Goal: Task Accomplishment & Management: Manage account settings

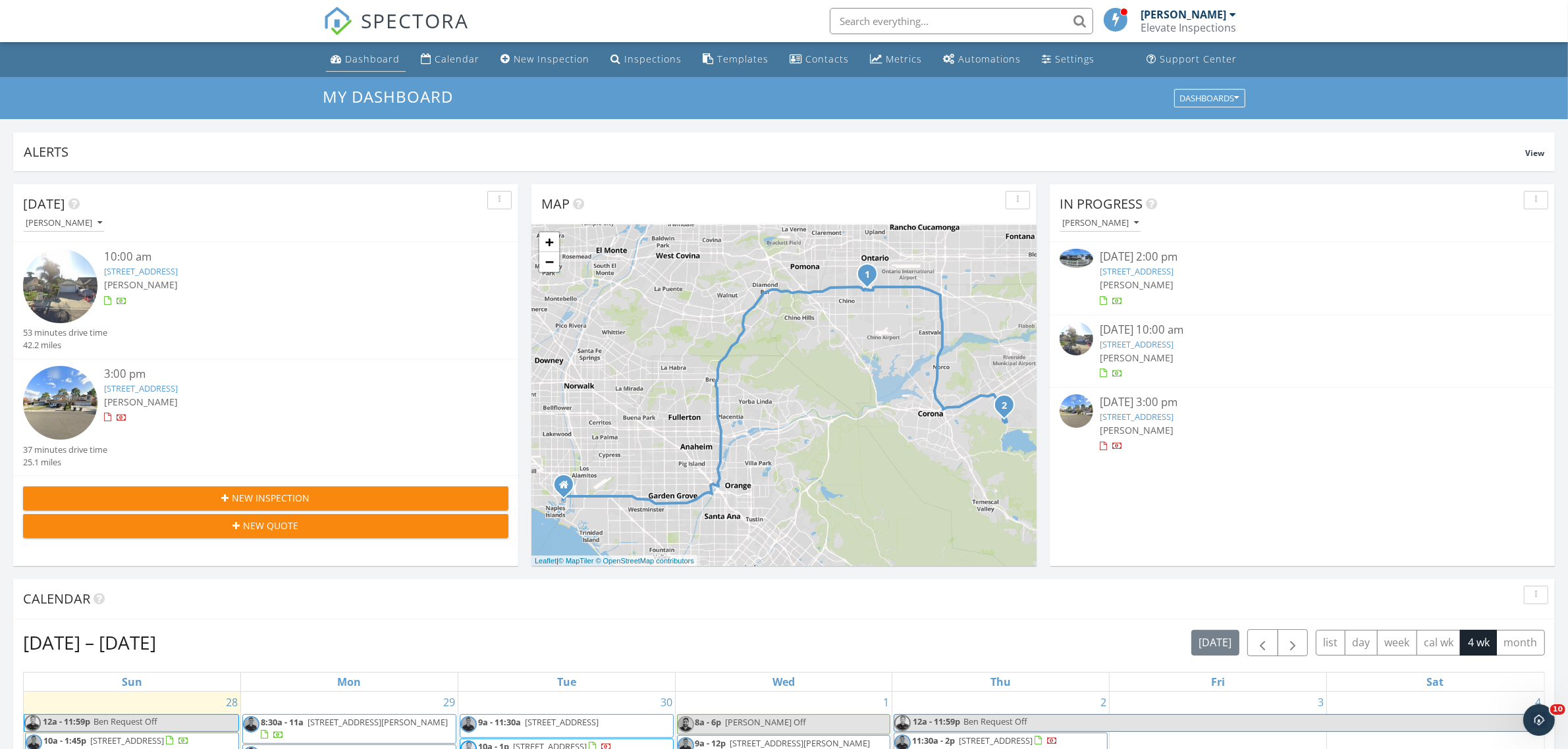
drag, startPoint x: 350, startPoint y: 70, endPoint x: 366, endPoint y: 73, distance: 16.3
click at [350, 70] on link "Dashboard" at bounding box center [365, 60] width 80 height 24
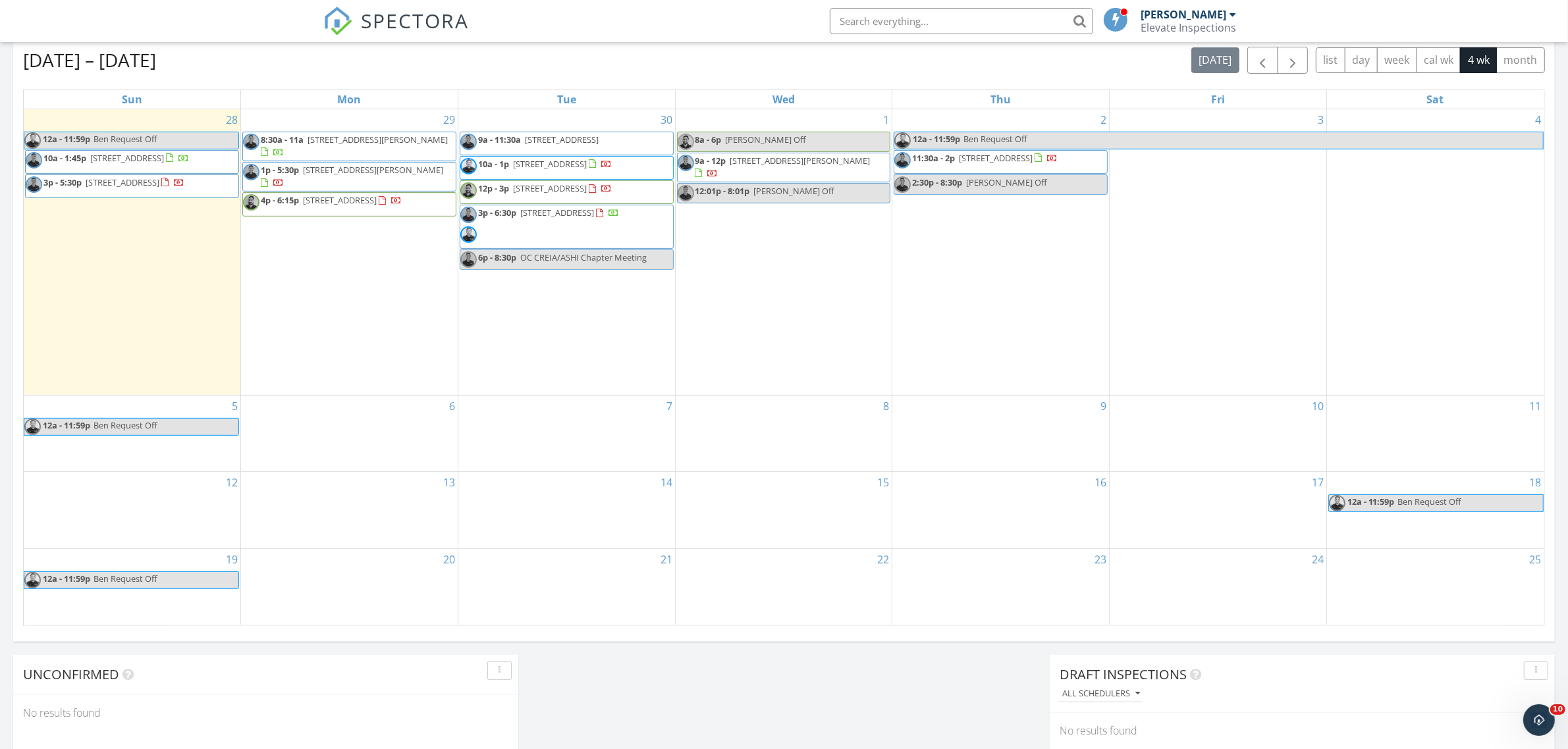
scroll to position [494, 0]
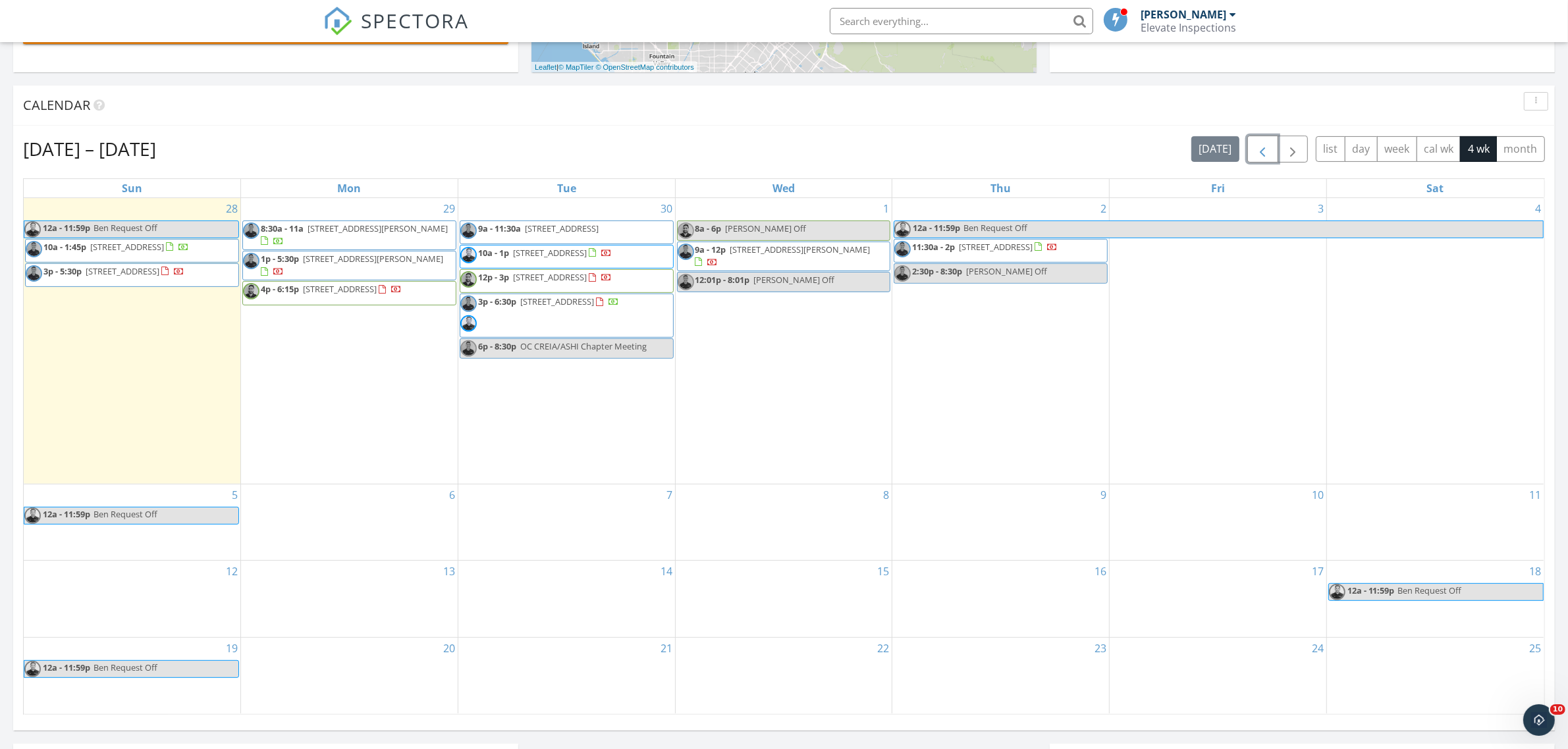
click at [1257, 155] on span "button" at bounding box center [1262, 150] width 16 height 16
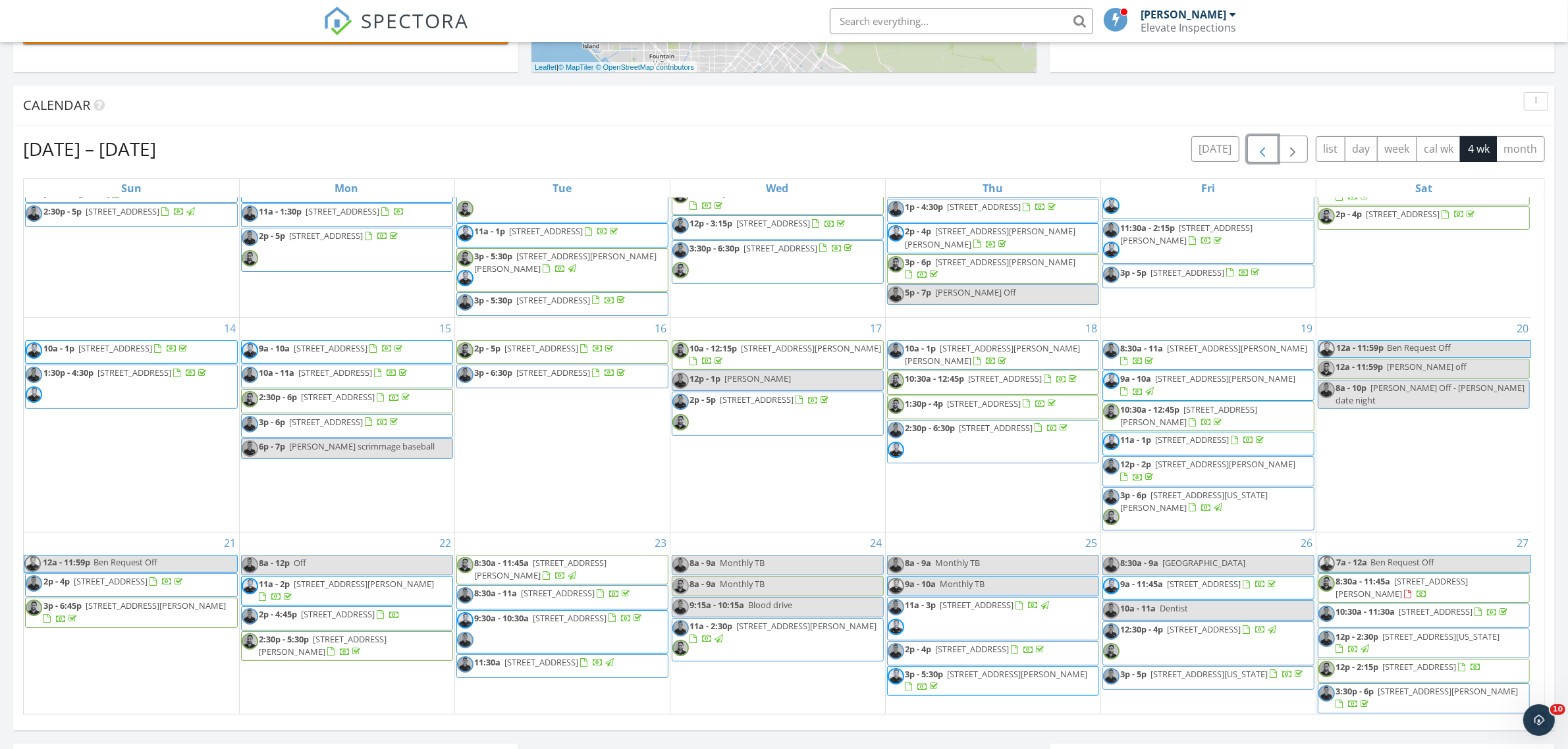
scroll to position [740, 0]
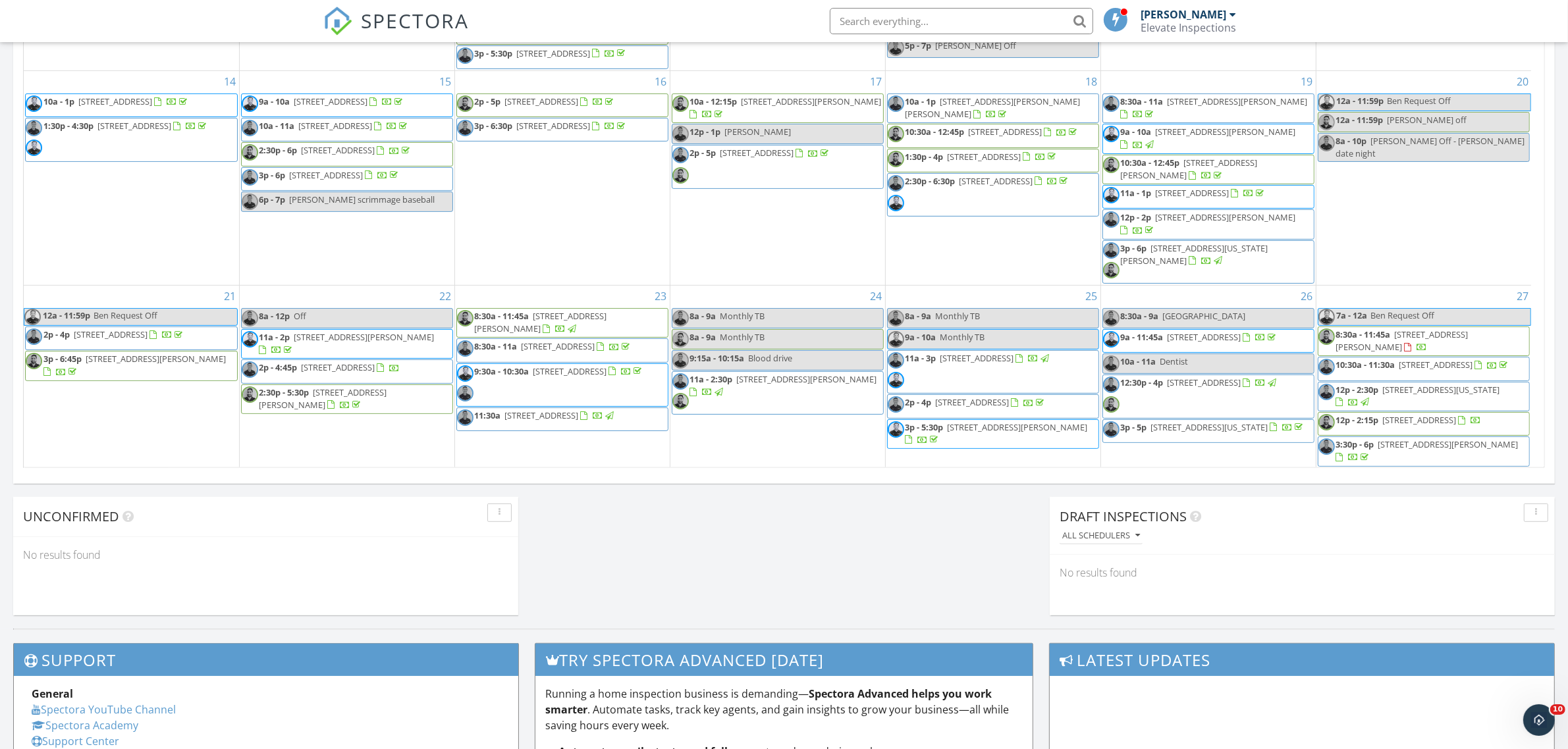
click at [1467, 328] on span "1732 Mimosa Pl, Fullerton 92835" at bounding box center [1402, 341] width 132 height 24
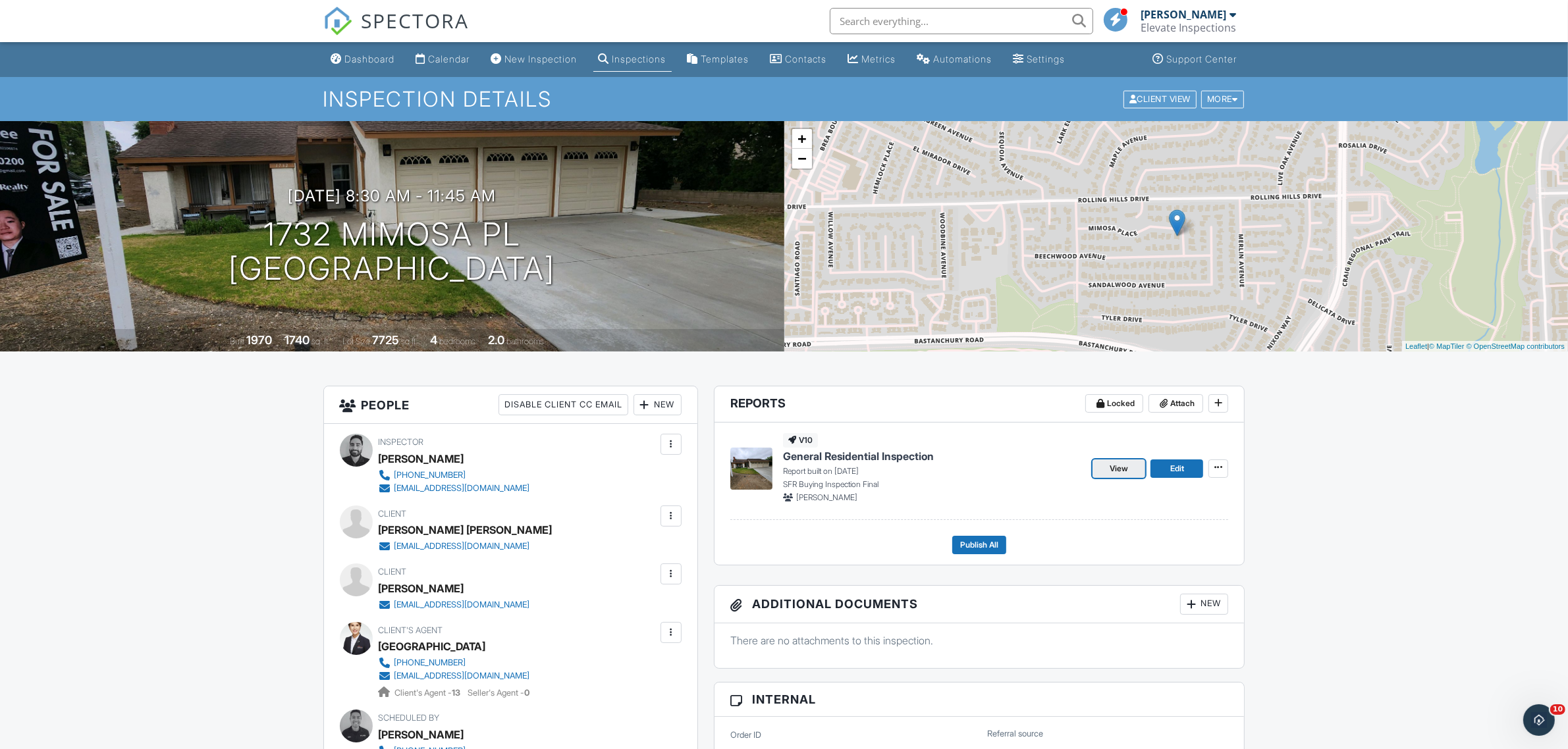
click at [1120, 472] on span "View" at bounding box center [1118, 469] width 19 height 13
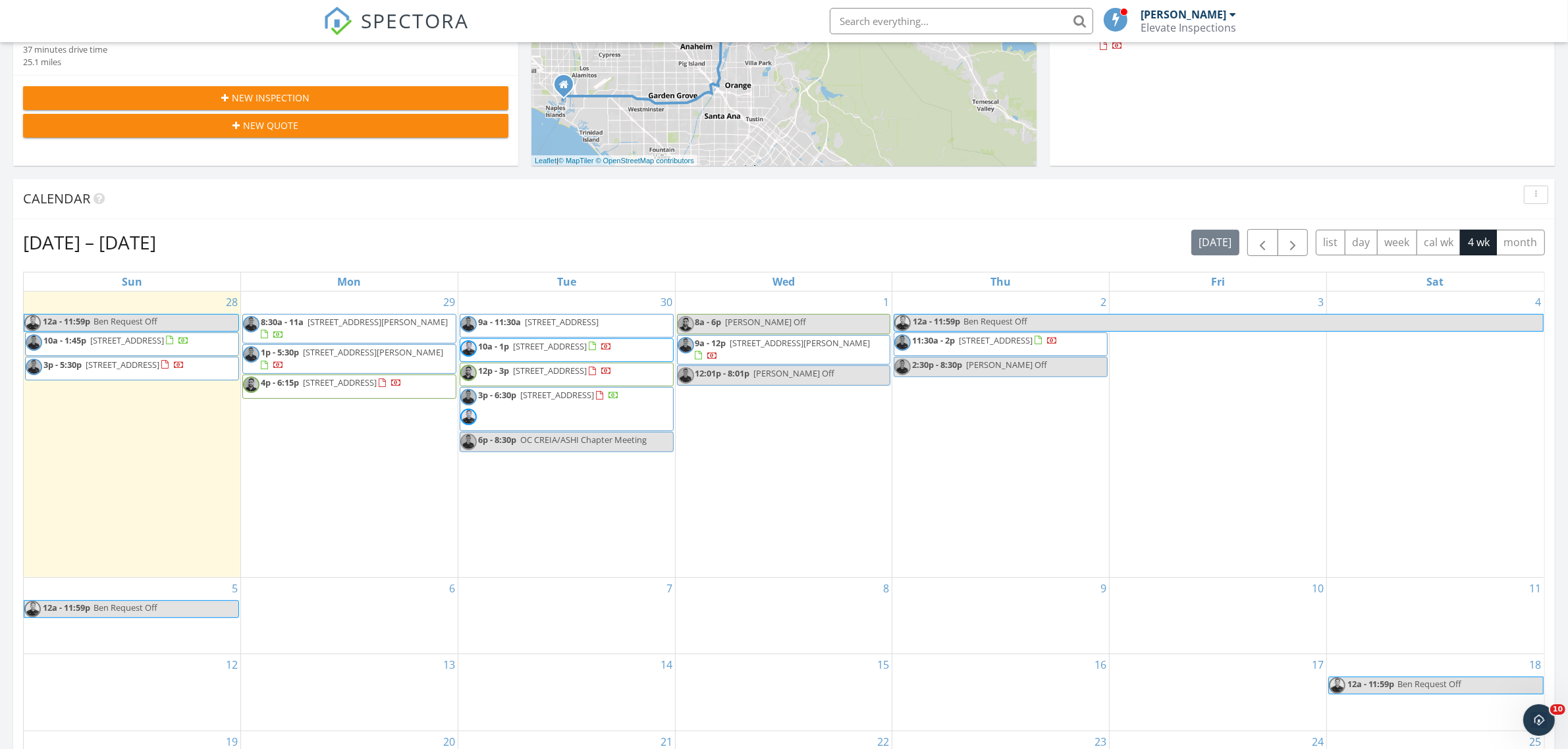
scroll to position [494, 0]
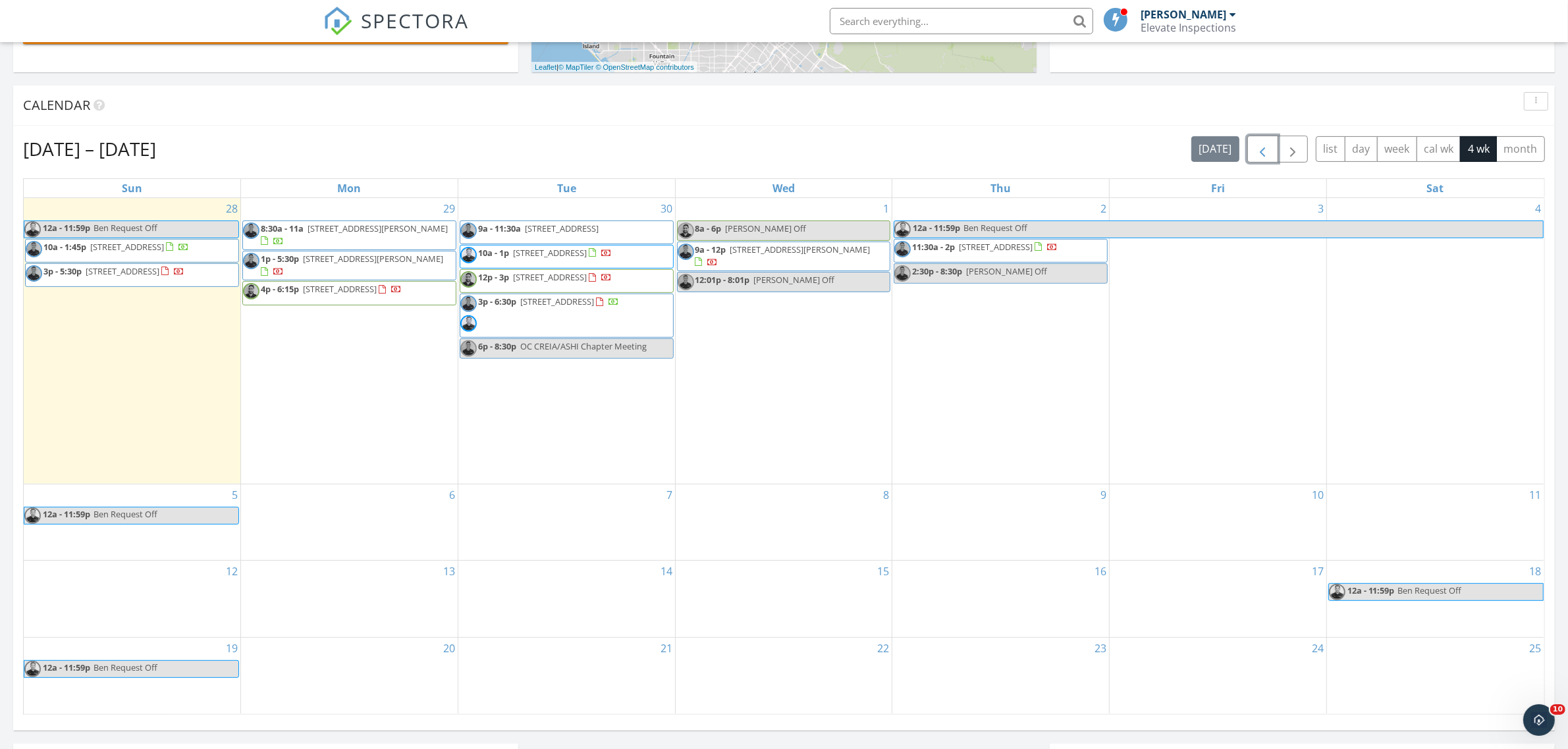
click at [1263, 144] on span "button" at bounding box center [1262, 150] width 16 height 16
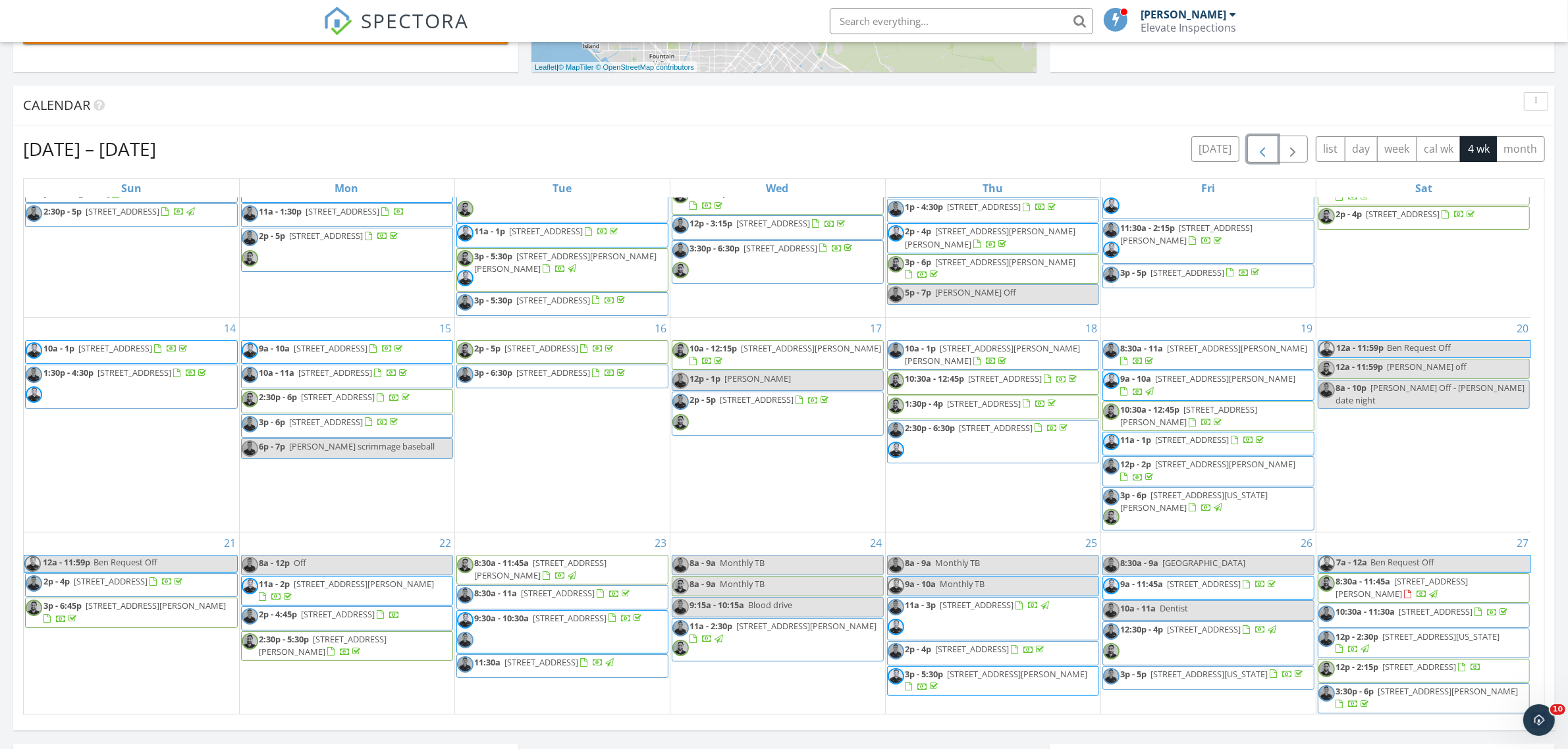
scroll to position [658, 0]
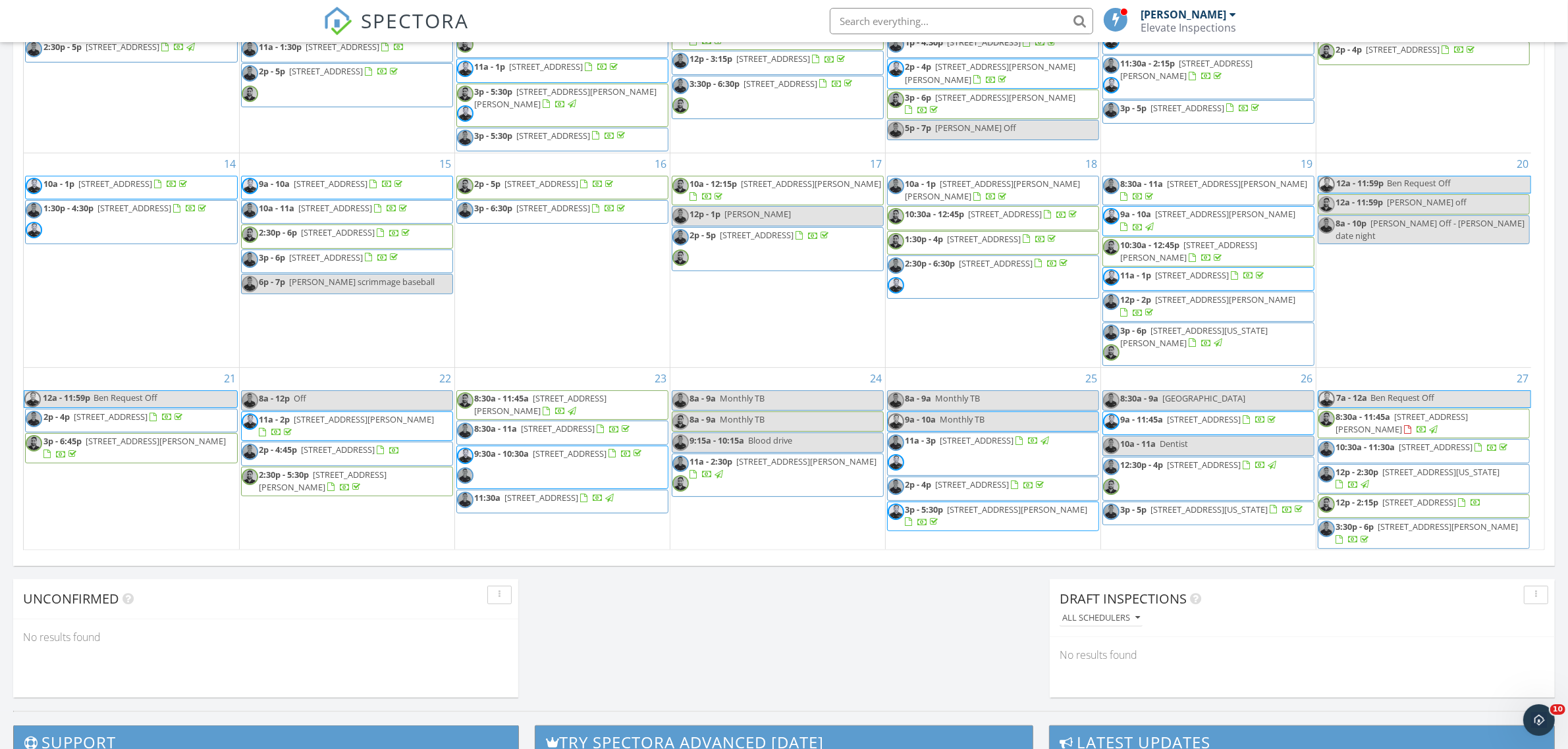
click at [1428, 510] on span "12p - 2:15p 18189 Mesa Verde Ct, Fountain Valley 92708" at bounding box center [1400, 505] width 163 height 19
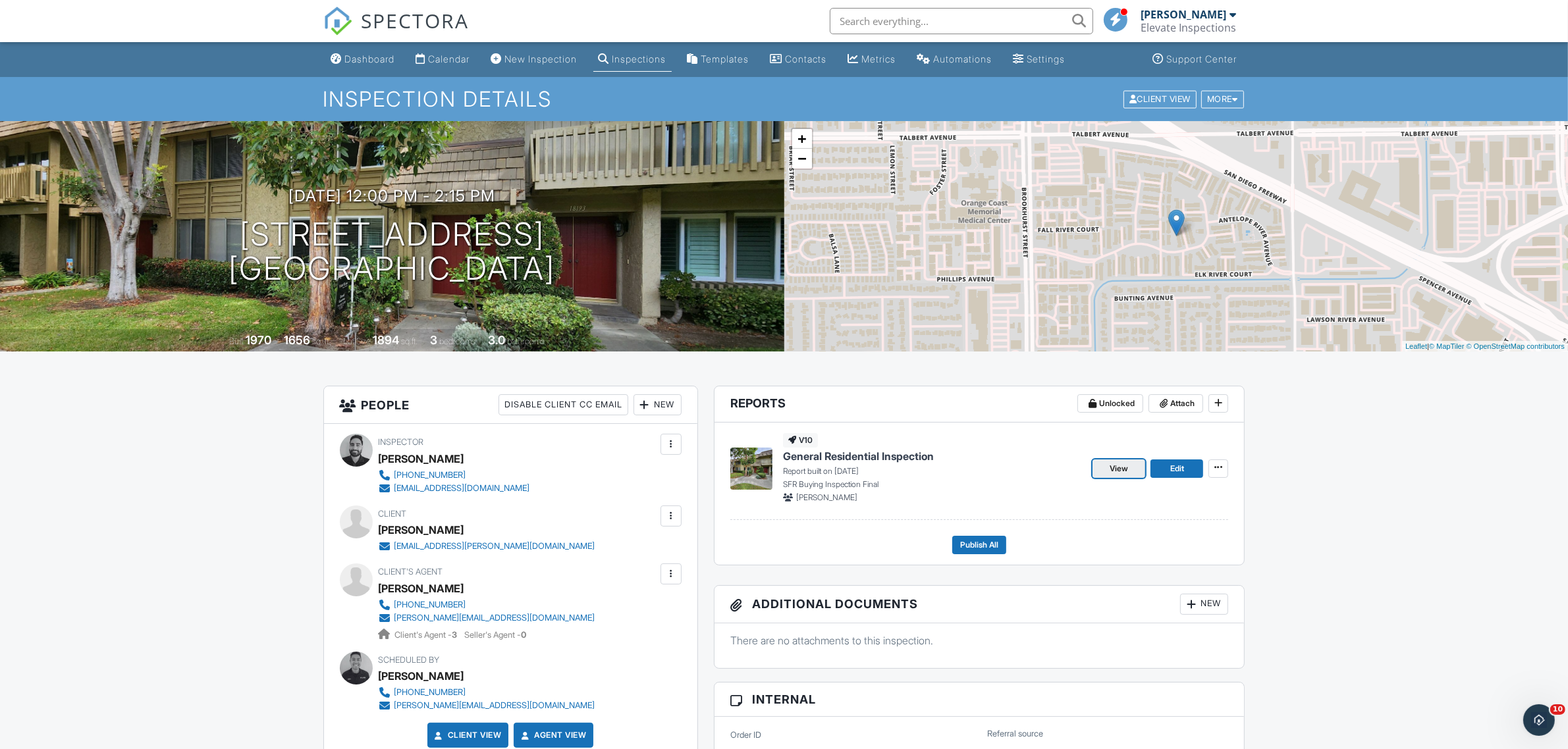
click at [1116, 471] on span "View" at bounding box center [1118, 469] width 19 height 13
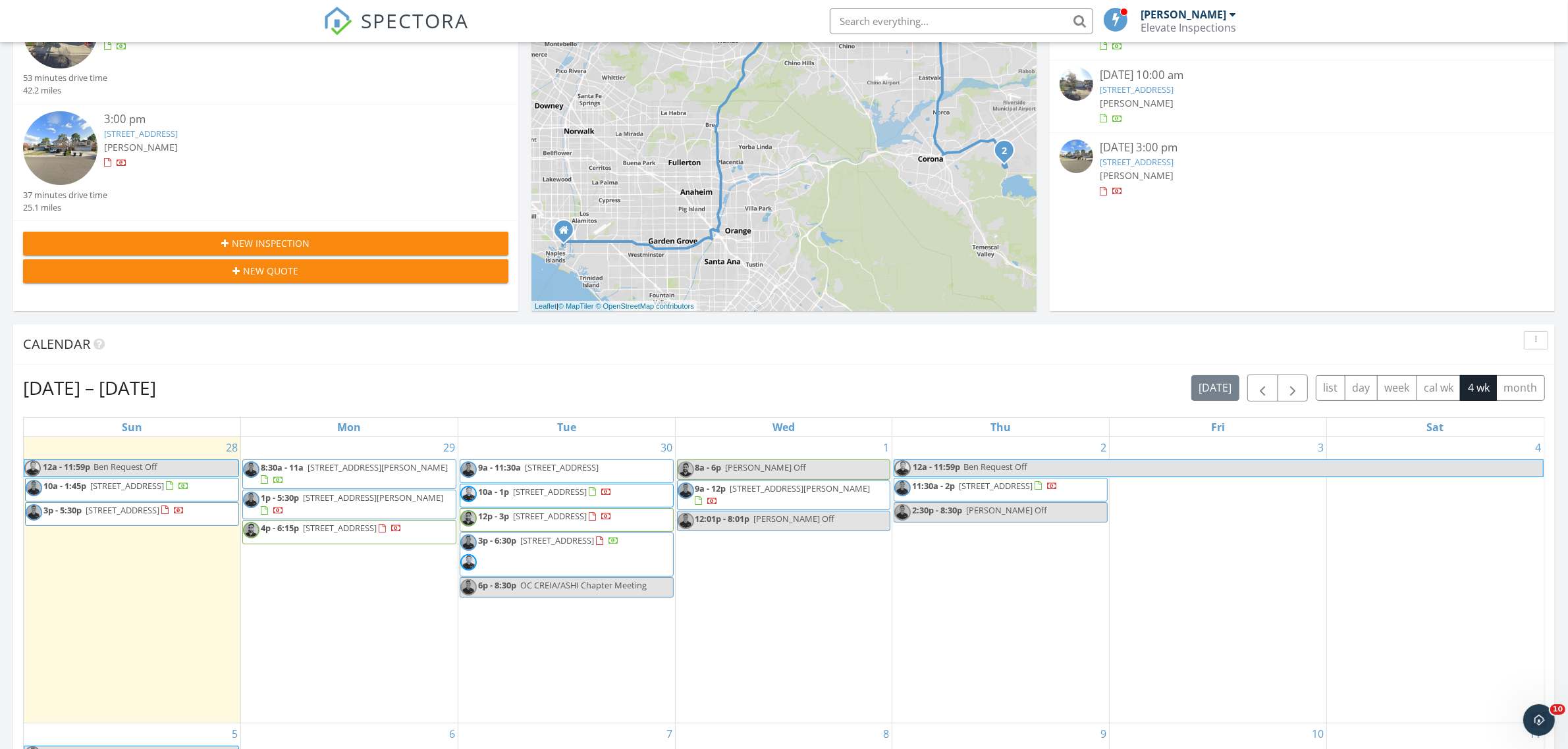
scroll to position [411, 0]
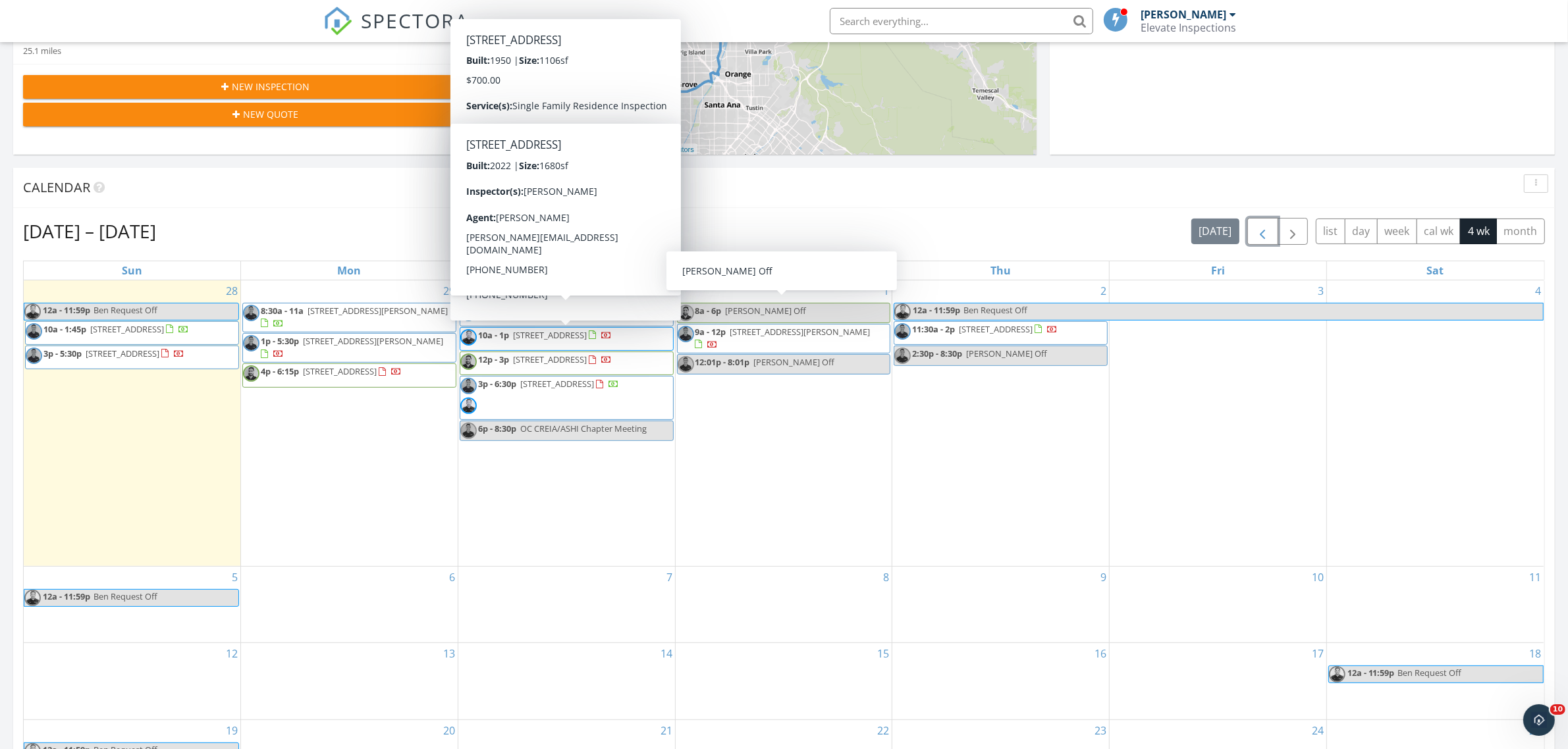
drag, startPoint x: 1258, startPoint y: 236, endPoint x: 1291, endPoint y: 275, distance: 51.1
click at [1259, 237] on span "button" at bounding box center [1262, 231] width 16 height 16
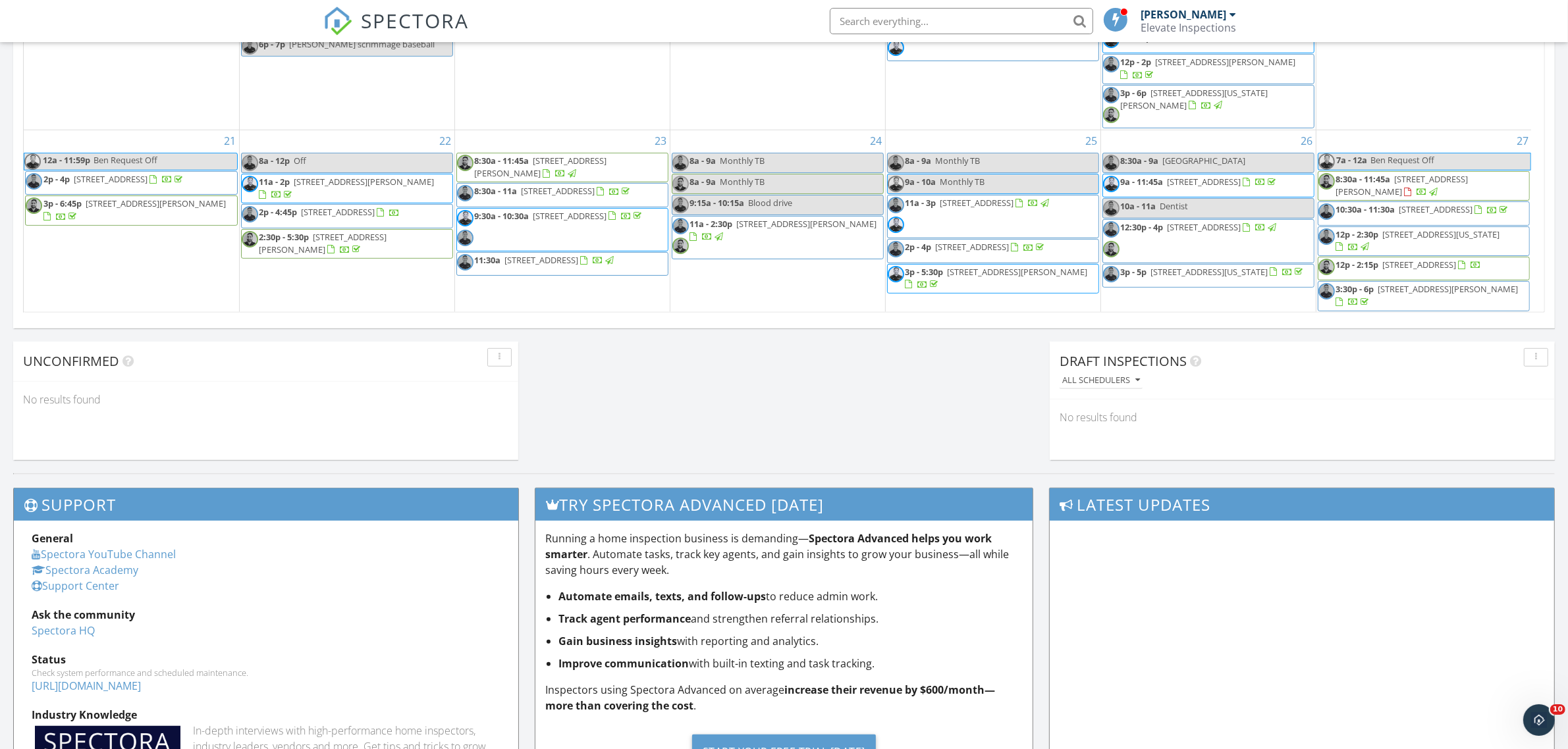
scroll to position [774, 0]
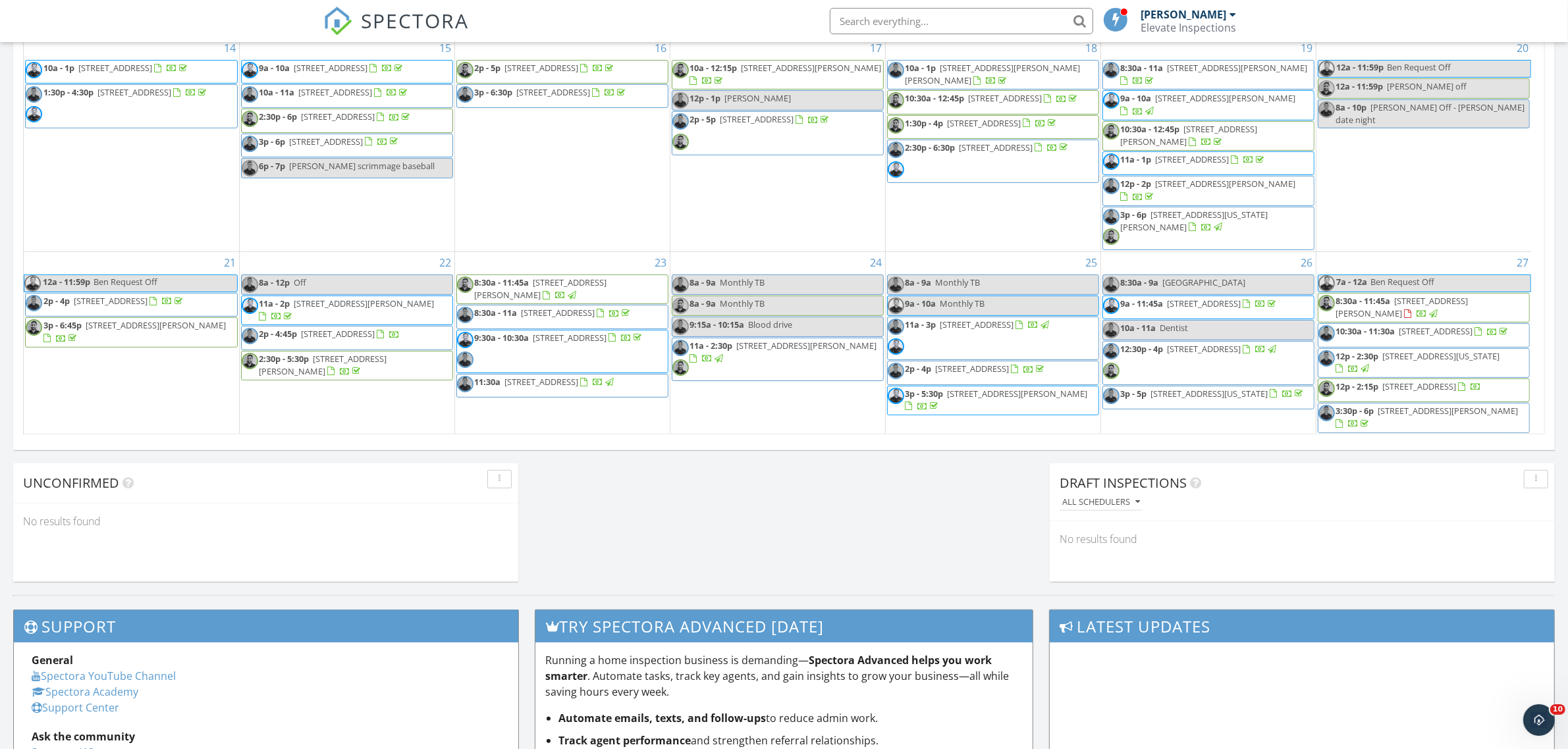
click at [1413, 395] on span "12p - 2:15p 18189 Mesa Verde Ct, Fountain Valley 92708" at bounding box center [1400, 390] width 163 height 19
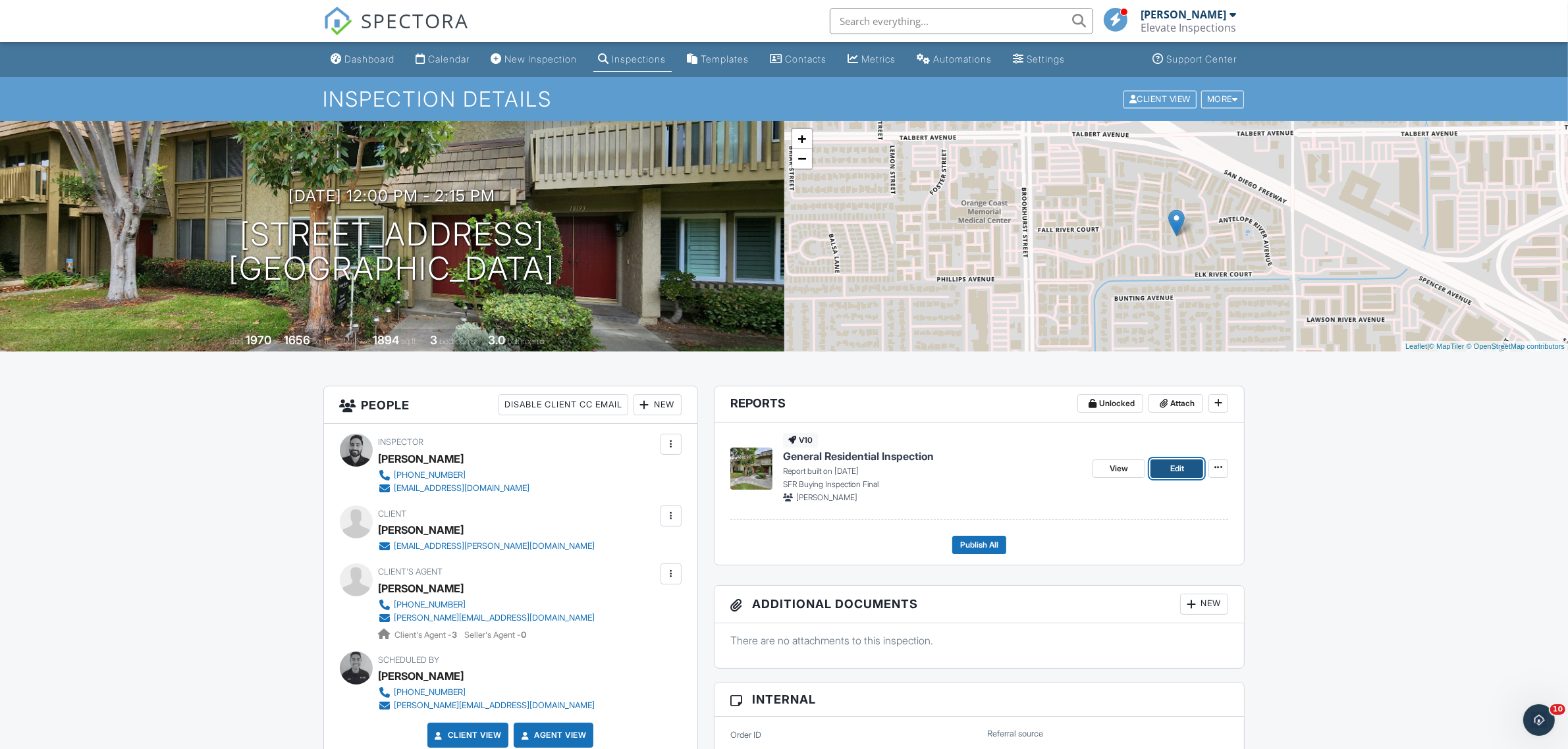
click at [1175, 462] on span "Edit" at bounding box center [1177, 469] width 14 height 13
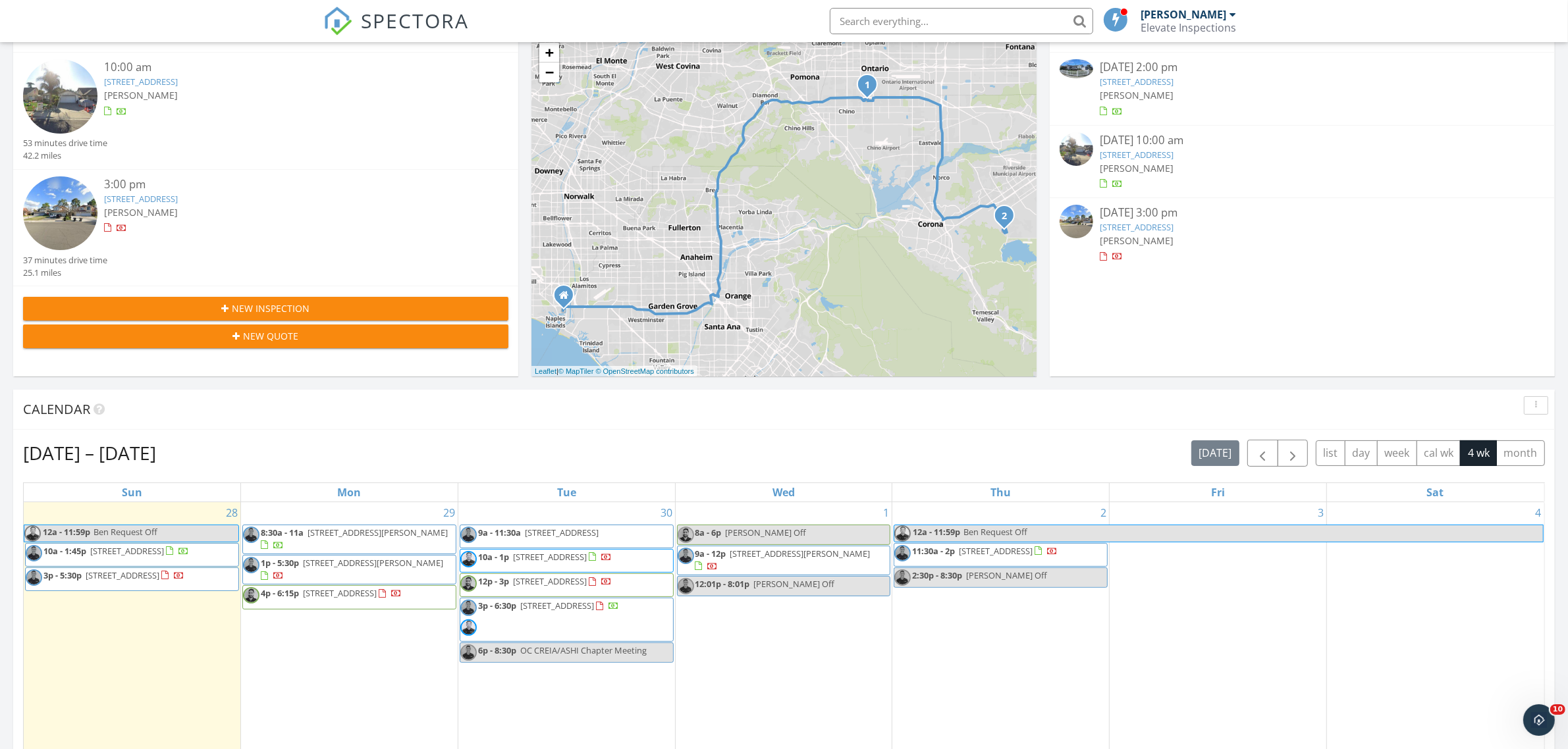
scroll to position [411, 0]
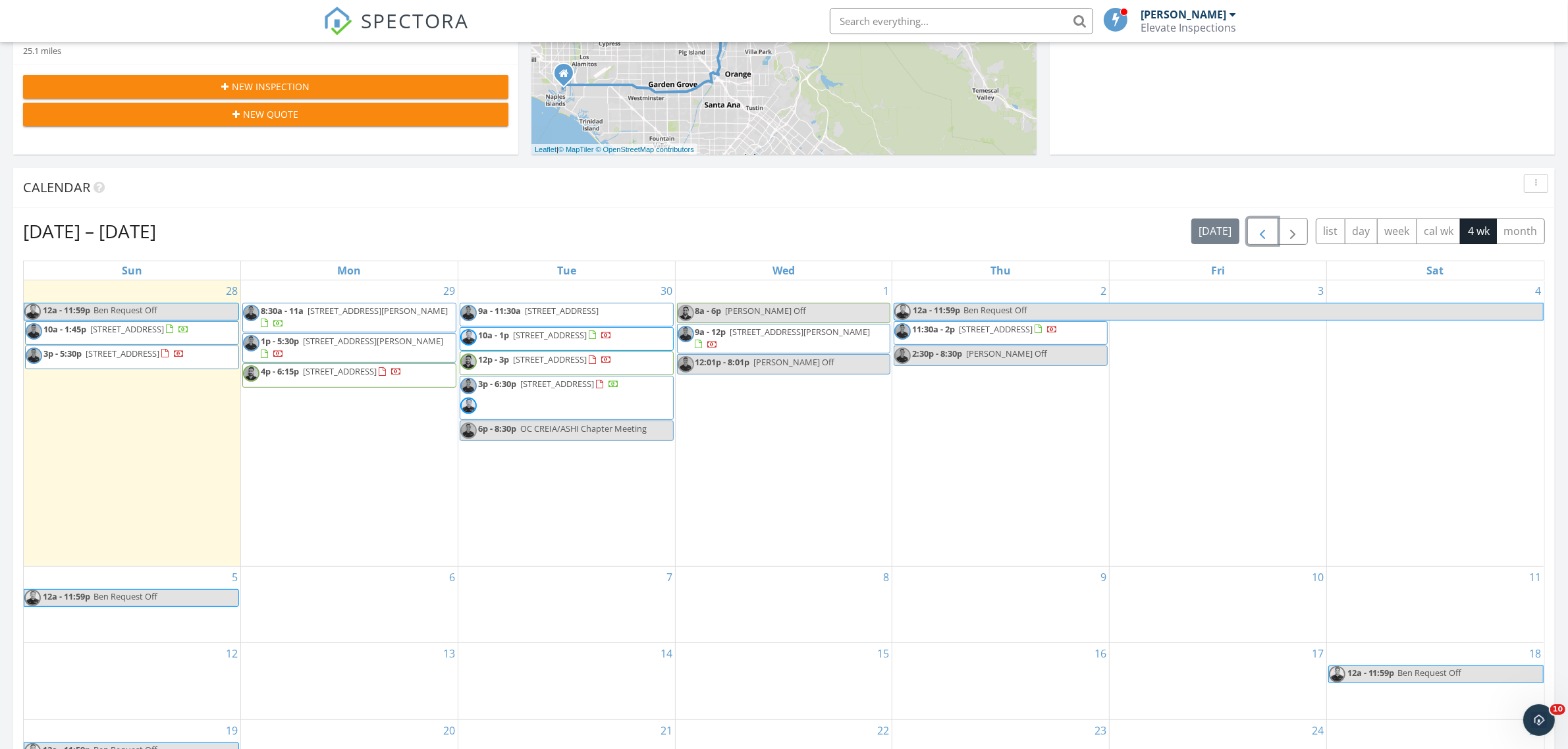
click at [1254, 230] on span "button" at bounding box center [1262, 231] width 16 height 16
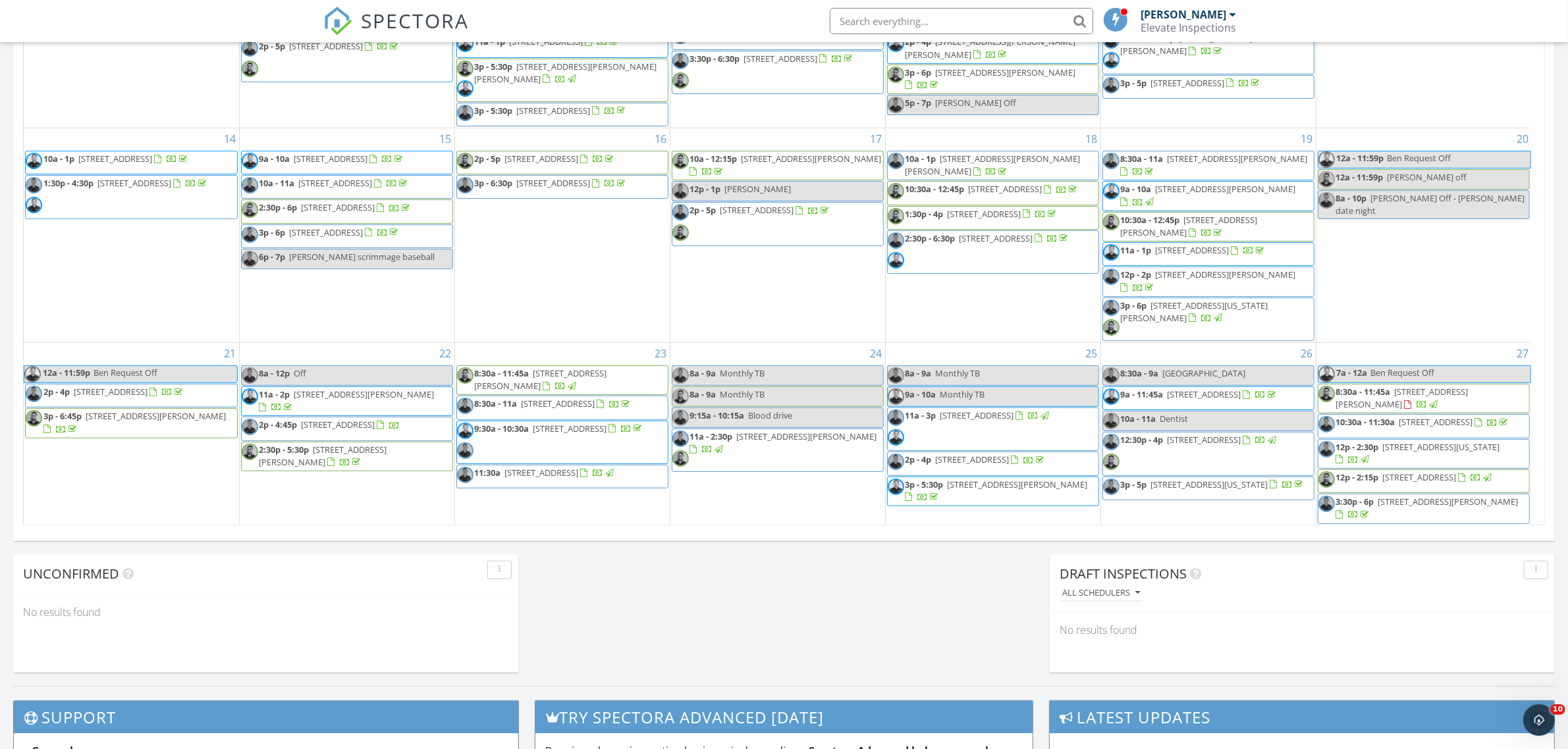
scroll to position [1103, 0]
